Goal: Transaction & Acquisition: Purchase product/service

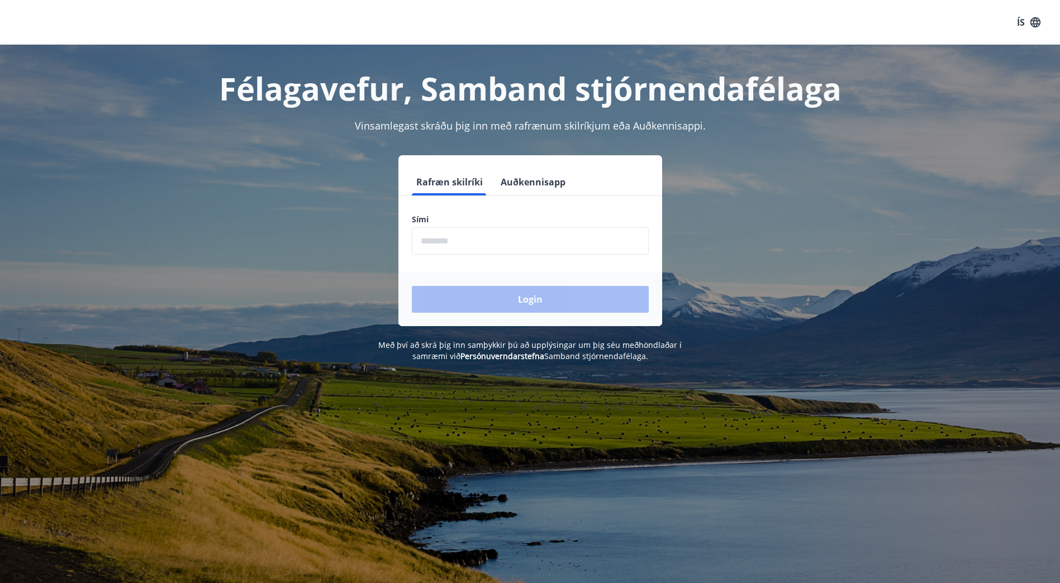
click at [474, 239] on input "phone" at bounding box center [530, 240] width 237 height 27
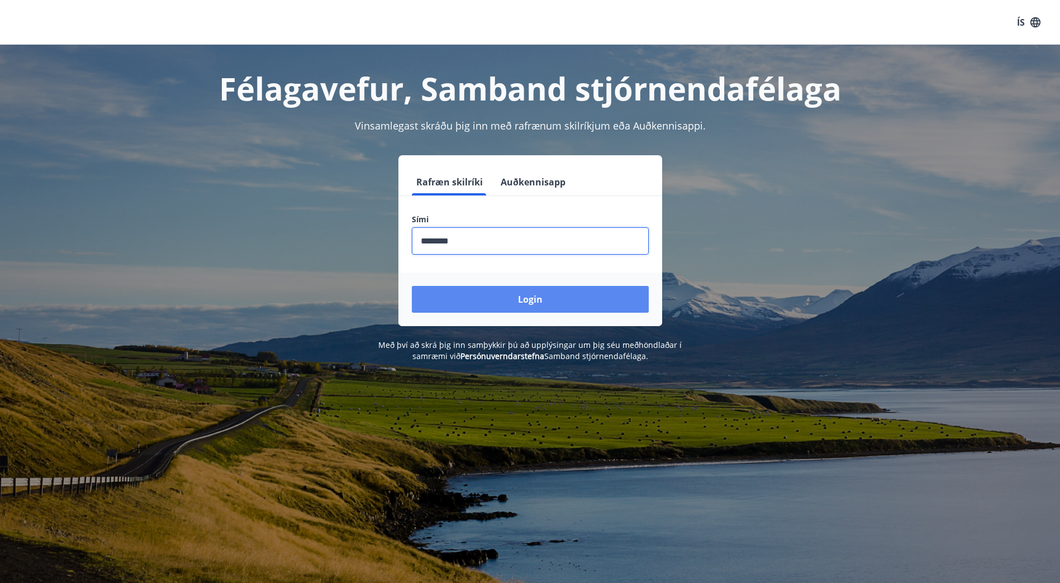
type input "********"
click at [494, 308] on button "Login" at bounding box center [530, 299] width 237 height 27
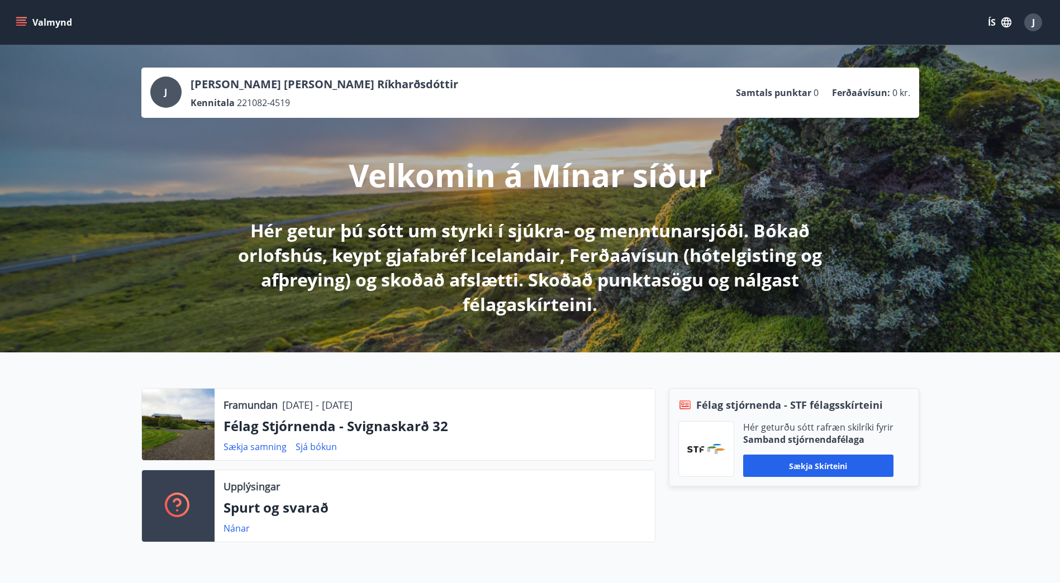
click at [28, 18] on button "Valmynd" at bounding box center [44, 22] width 63 height 20
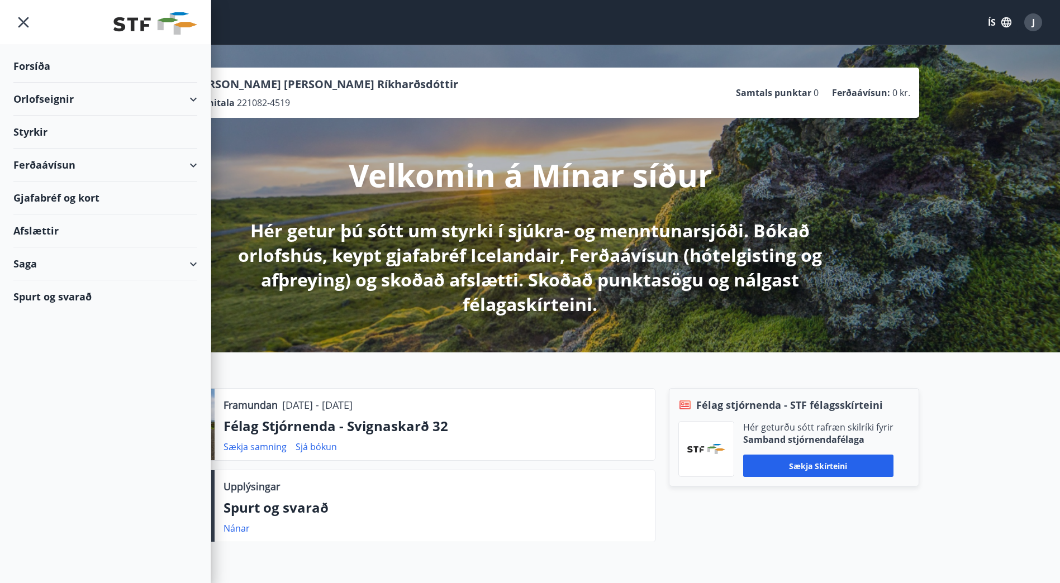
click at [68, 168] on div "Ferðaávísun" at bounding box center [105, 165] width 184 height 33
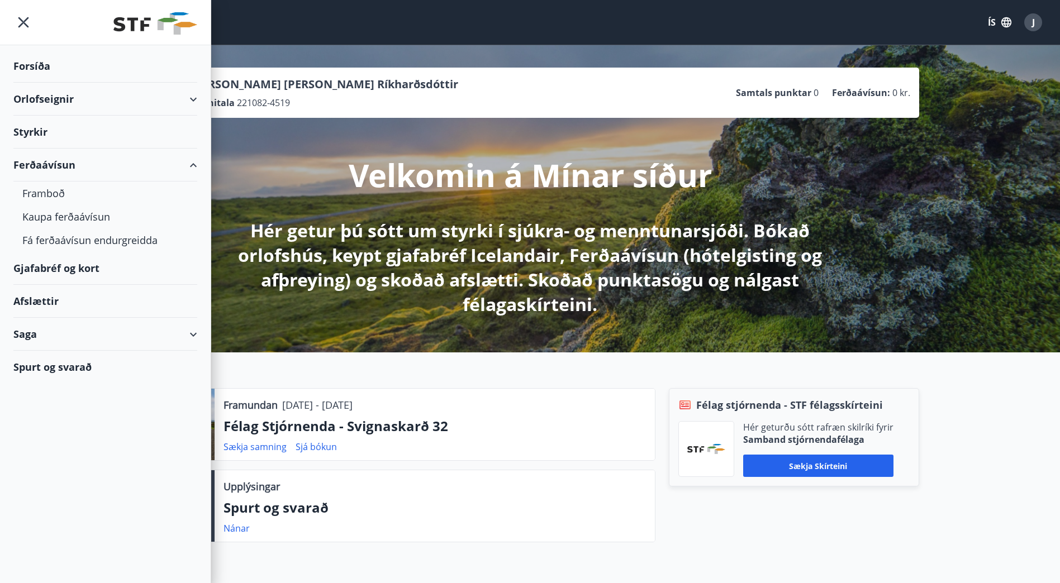
click at [61, 266] on div "Gjafabréf og kort" at bounding box center [105, 268] width 184 height 33
click at [35, 131] on div "Styrkir" at bounding box center [105, 132] width 184 height 33
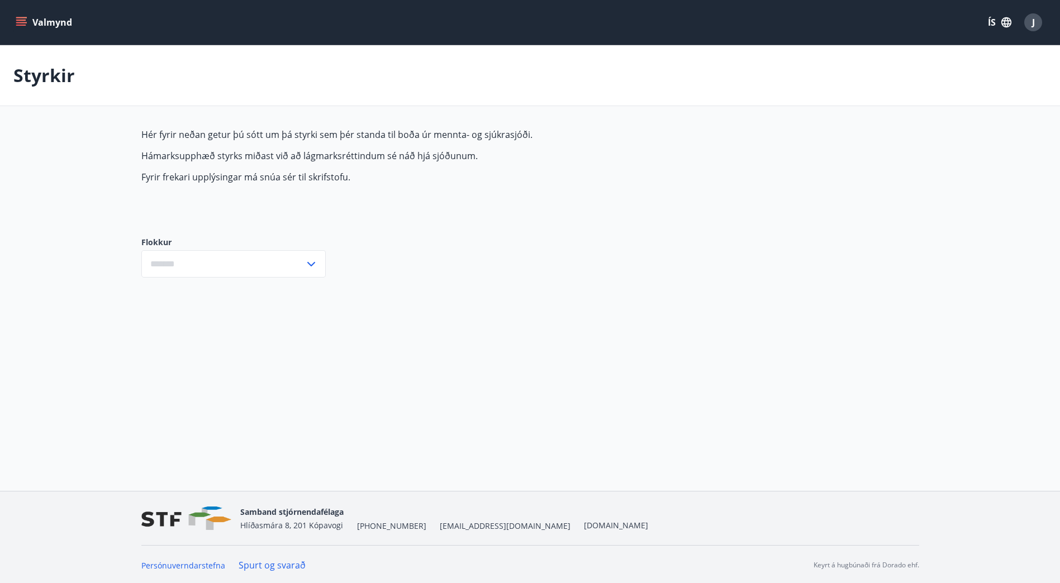
type input "***"
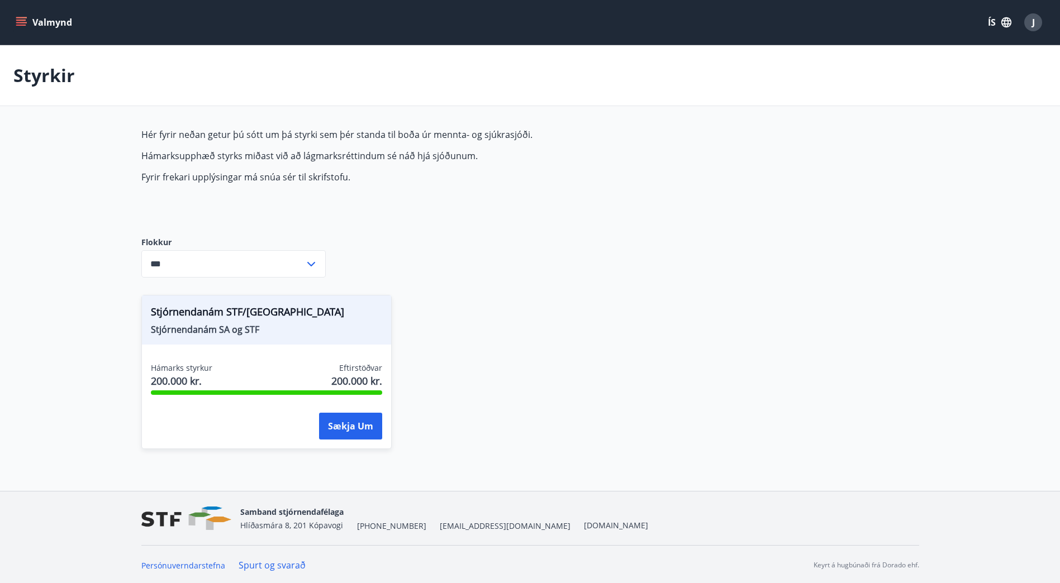
click at [16, 22] on icon "menu" at bounding box center [21, 22] width 11 height 11
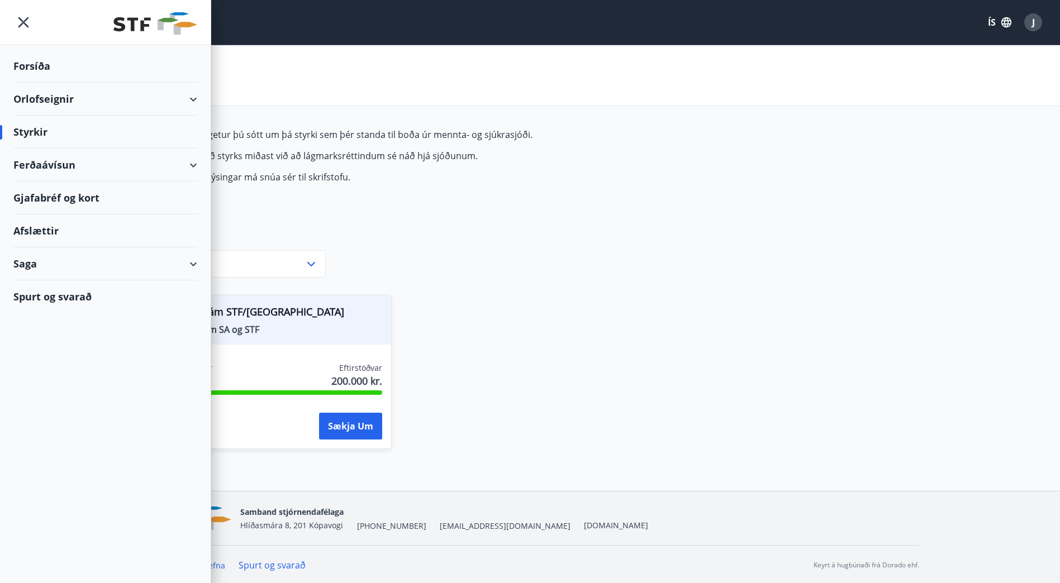
click at [31, 168] on div "Ferðaávísun" at bounding box center [105, 165] width 184 height 33
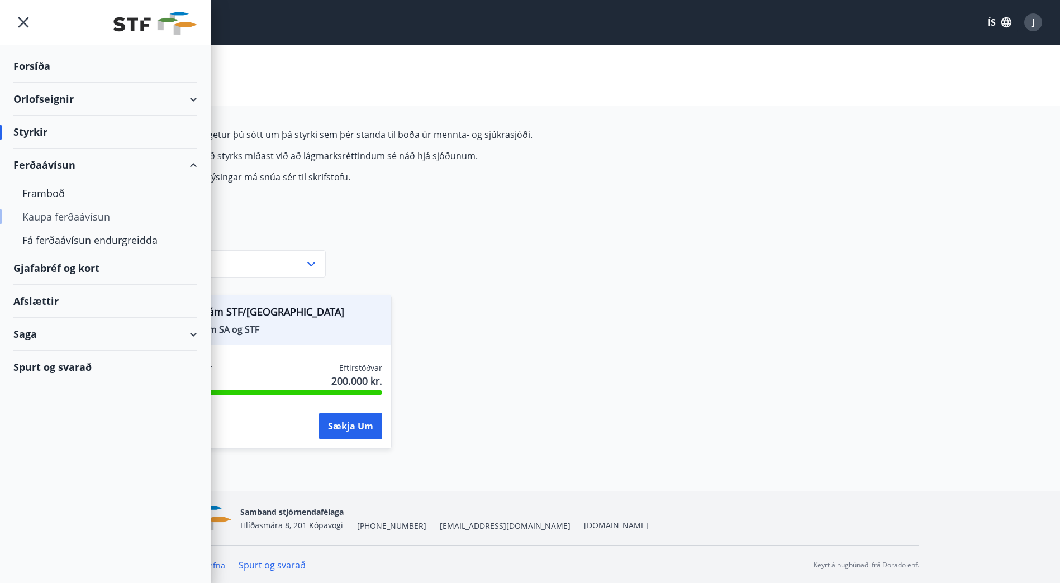
click at [42, 217] on div "Kaupa ferðaávísun" at bounding box center [105, 216] width 166 height 23
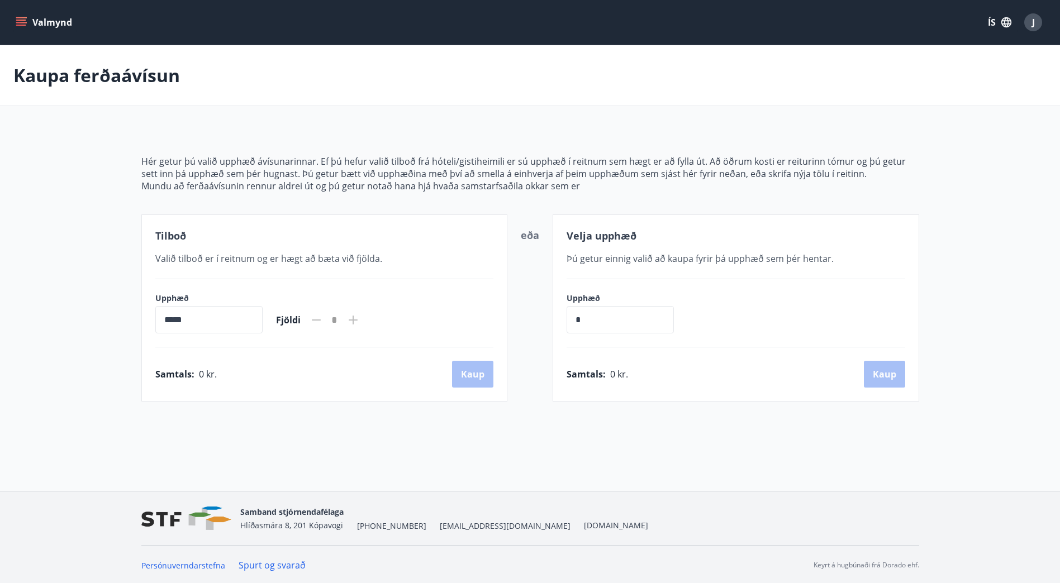
click at [42, 70] on p "Kaupa ferðaávísun" at bounding box center [96, 75] width 166 height 25
click at [19, 18] on icon "menu" at bounding box center [21, 22] width 11 height 11
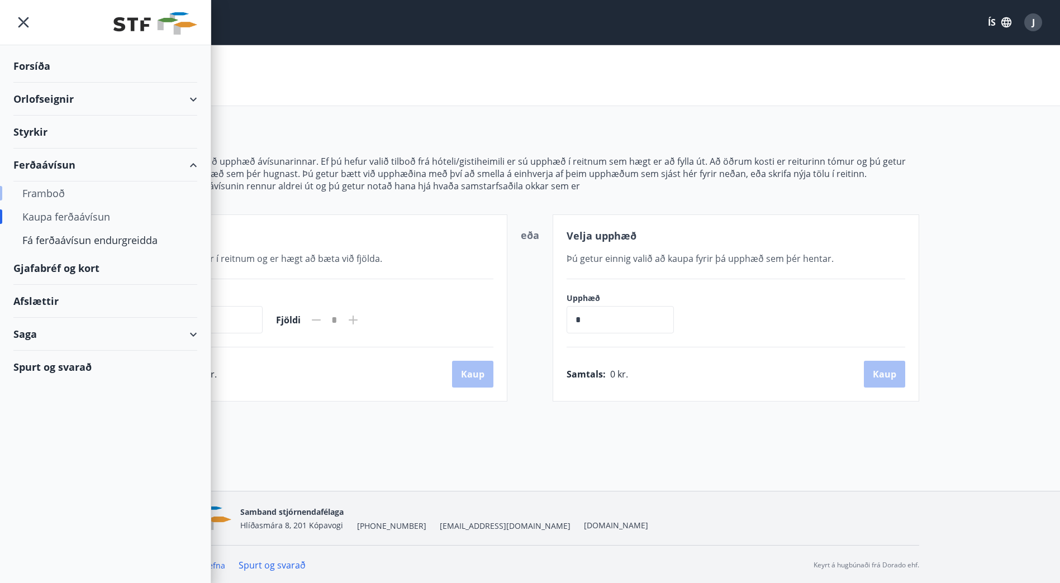
click at [31, 193] on div "Framboð" at bounding box center [105, 193] width 166 height 23
